Goal: Communication & Community: Answer question/provide support

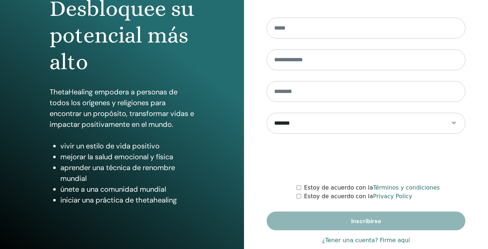
scroll to position [97, 0]
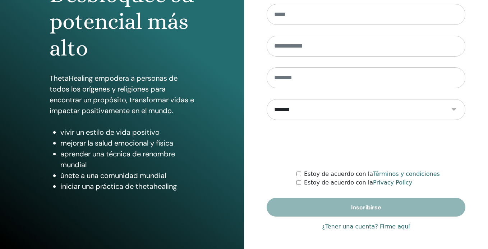
click at [367, 227] on link "¿Tener una cuenta? Firme aquí" at bounding box center [366, 226] width 88 height 9
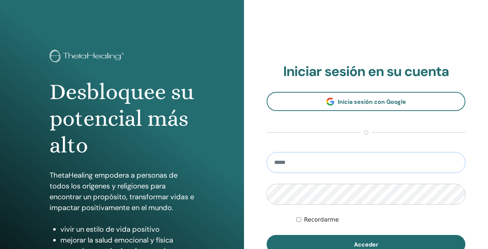
click at [286, 163] on input "email" at bounding box center [366, 162] width 199 height 21
type input "**********"
click at [267, 234] on button "Acceder" at bounding box center [366, 243] width 199 height 19
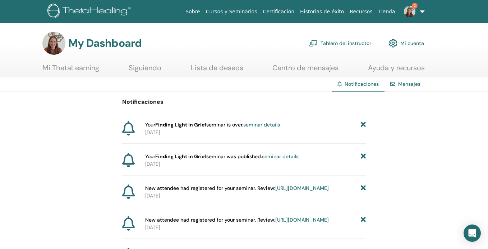
click at [277, 124] on link "seminar details" at bounding box center [261, 124] width 37 height 6
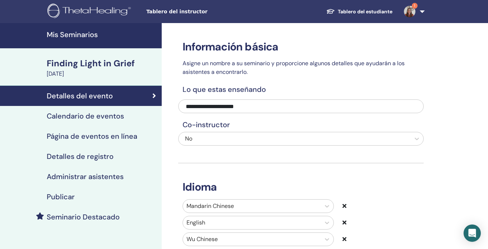
click at [116, 173] on h4 "Administrar asistentes" at bounding box center [85, 176] width 77 height 9
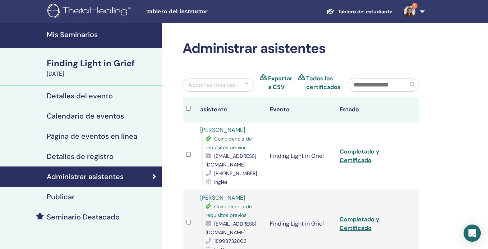
click at [411, 12] on img at bounding box center [410, 12] width 12 height 12
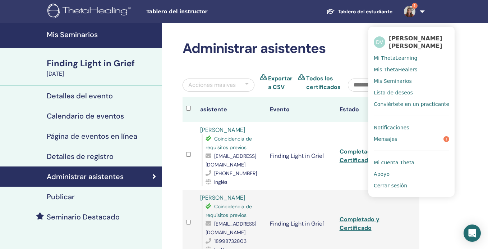
click at [427, 126] on link "Notificaciones" at bounding box center [412, 128] width 76 height 12
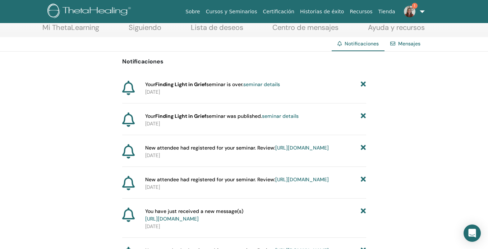
scroll to position [41, 0]
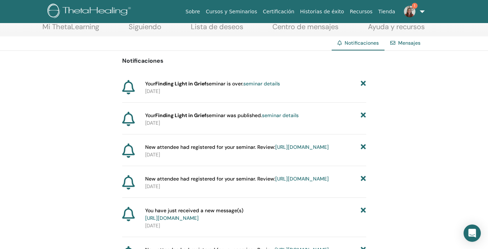
click at [305, 150] on link "[URL][DOMAIN_NAME]" at bounding box center [302, 146] width 54 height 6
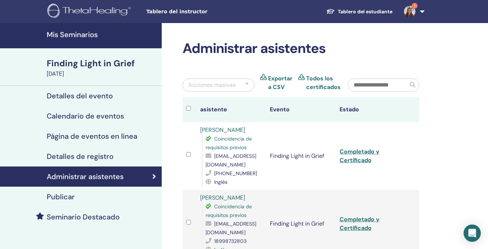
click at [411, 11] on img at bounding box center [410, 12] width 12 height 12
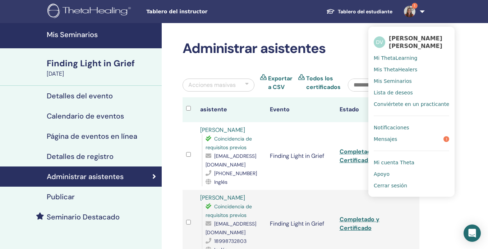
click at [388, 126] on span "Notificaciones" at bounding box center [391, 127] width 35 height 6
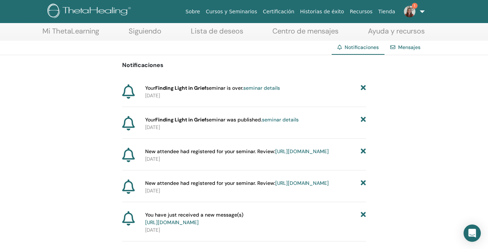
scroll to position [42, 0]
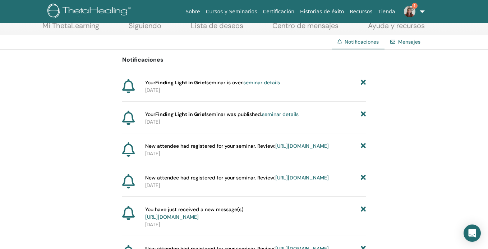
click at [301, 181] on link "[URL][DOMAIN_NAME]" at bounding box center [302, 177] width 54 height 6
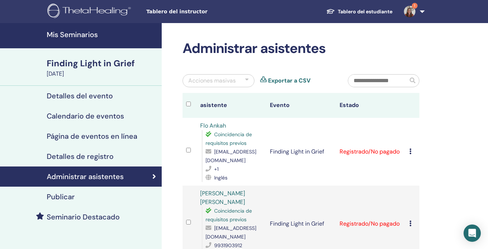
click at [409, 12] on img at bounding box center [410, 12] width 12 height 12
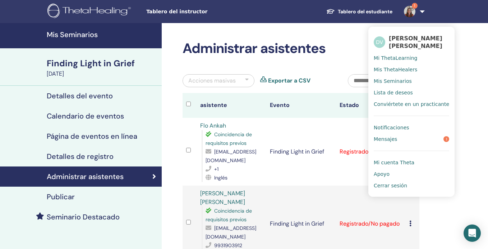
click at [404, 140] on link "Mensajes 1" at bounding box center [412, 139] width 76 height 12
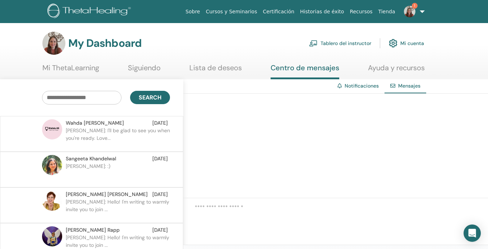
click at [149, 138] on p "Daniela C.: I'll be glad to see you when you're ready. Love..." at bounding box center [118, 138] width 104 height 22
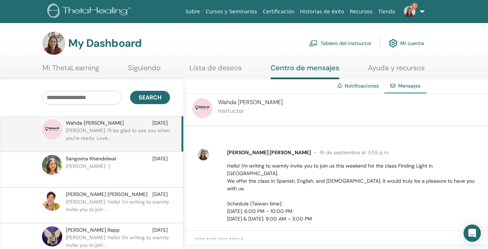
scroll to position [296, 0]
click at [411, 12] on img at bounding box center [410, 12] width 12 height 12
